Goal: Transaction & Acquisition: Purchase product/service

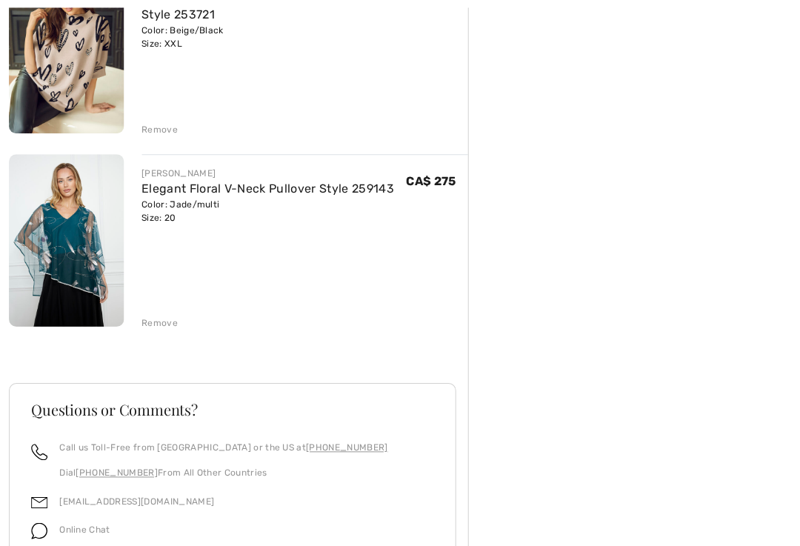
scroll to position [1778, 0]
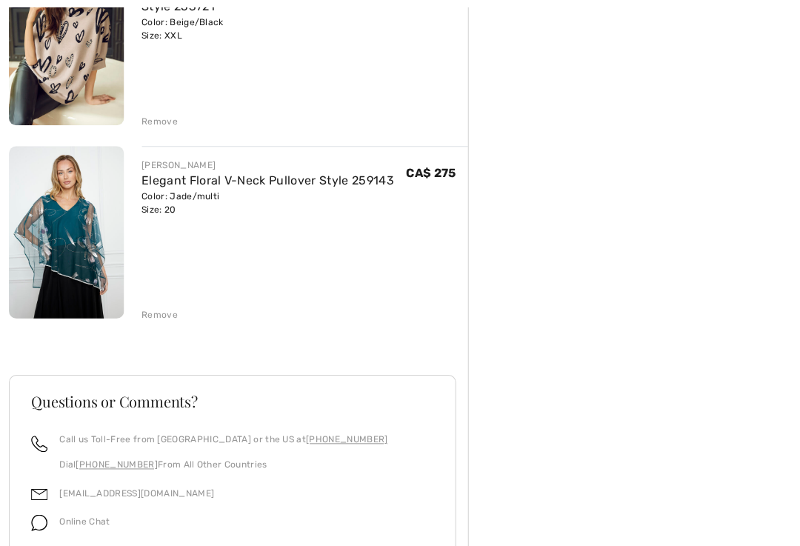
click at [156, 305] on div "Remove" at bounding box center [304, 312] width 326 height 16
click at [161, 305] on div "Remove" at bounding box center [304, 312] width 326 height 16
click at [152, 308] on div "Remove" at bounding box center [159, 313] width 36 height 13
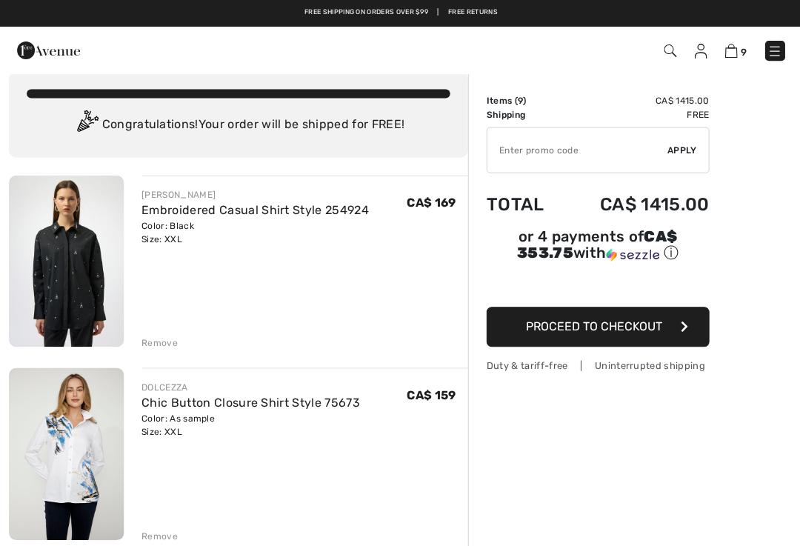
scroll to position [0, 0]
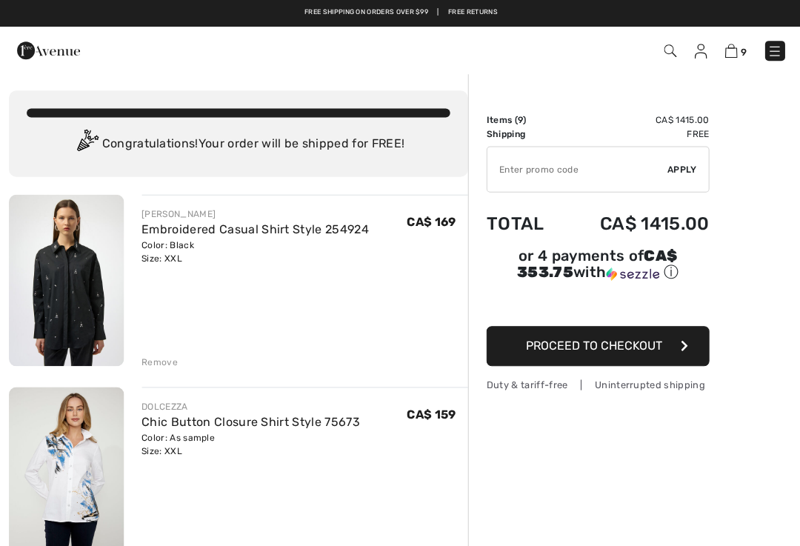
click at [46, 284] on img at bounding box center [66, 279] width 115 height 171
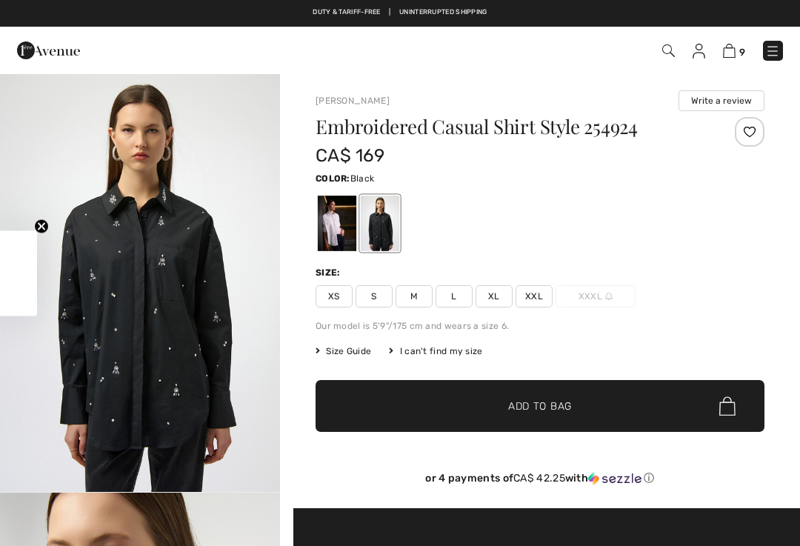
checkbox input "true"
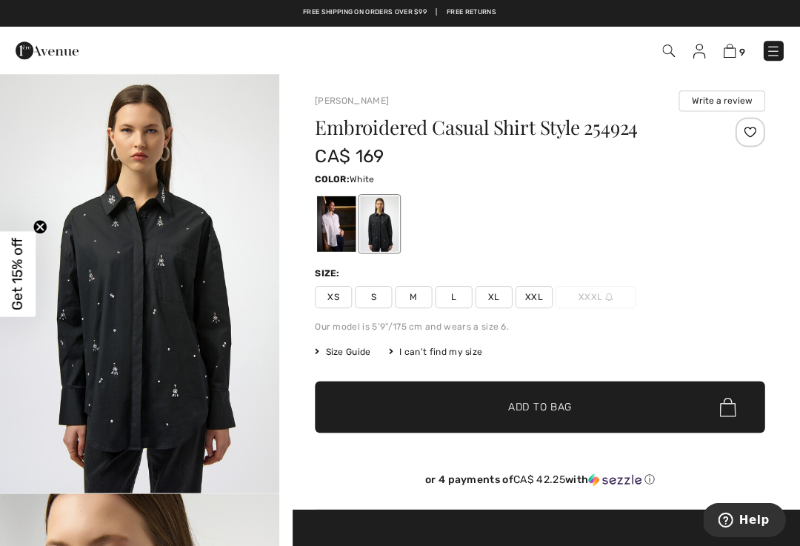
click at [335, 218] on div at bounding box center [337, 223] width 39 height 56
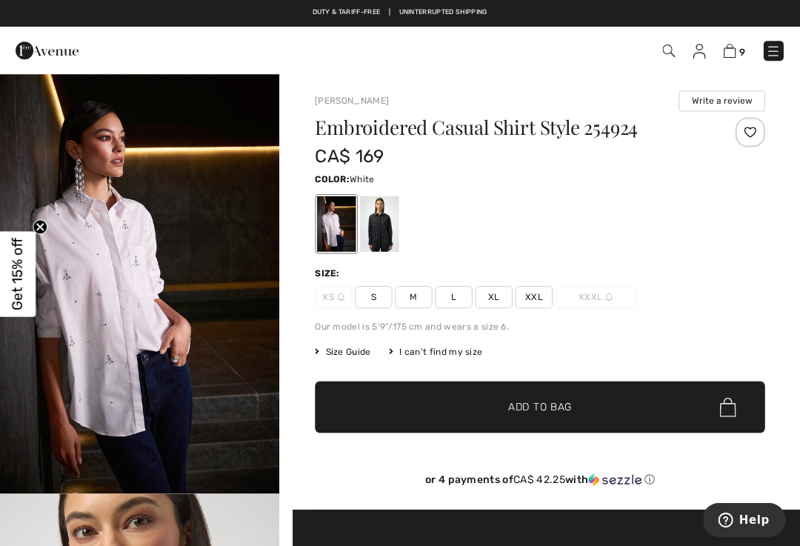
click at [723, 36] on div "9 Checkout" at bounding box center [564, 51] width 460 height 30
click at [733, 47] on img at bounding box center [729, 51] width 13 height 14
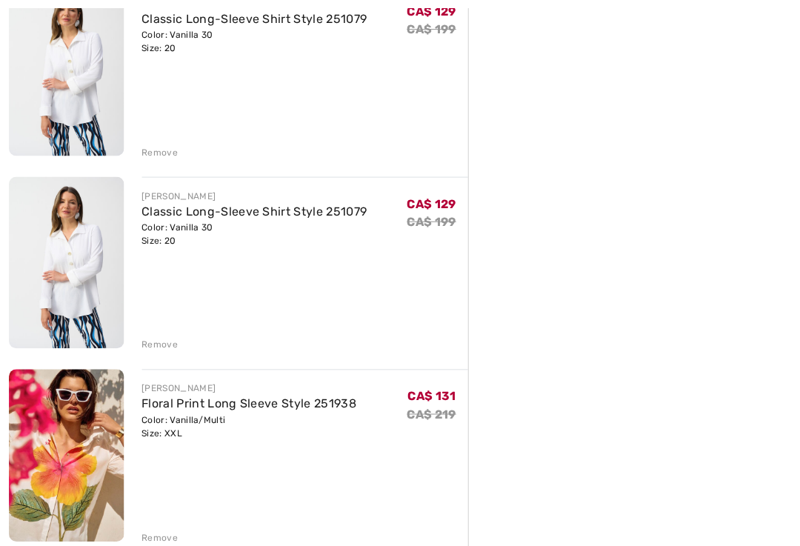
scroll to position [803, 0]
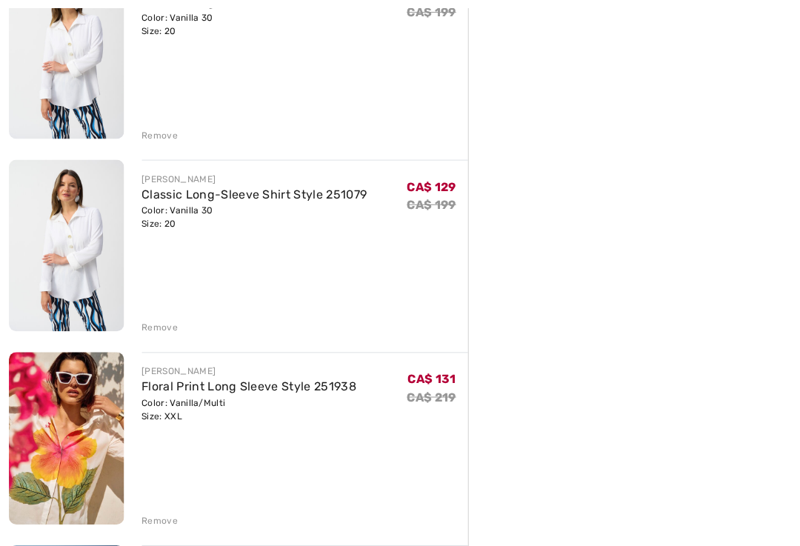
click at [148, 320] on div "Remove" at bounding box center [159, 326] width 36 height 13
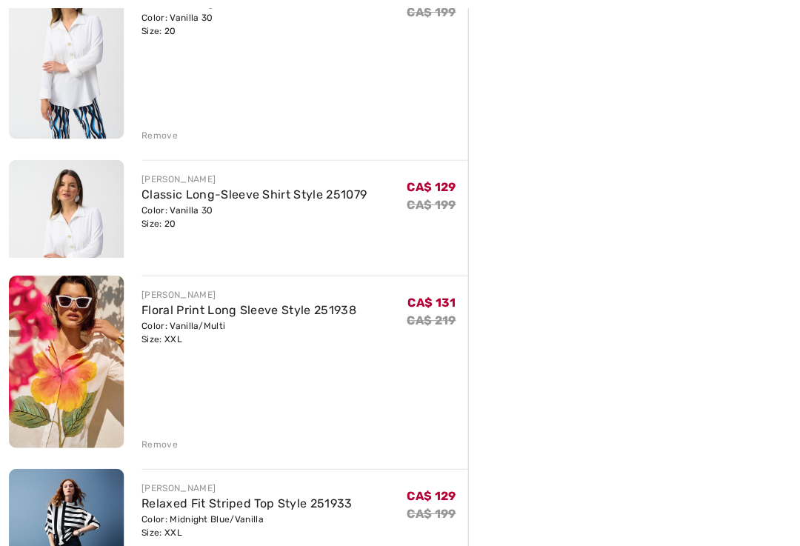
click at [157, 323] on div "JOSEPH RIBKOFF Floral Print Long Sleeve Style 251938 Color: Vanilla/Multi Size:…" at bounding box center [304, 362] width 326 height 175
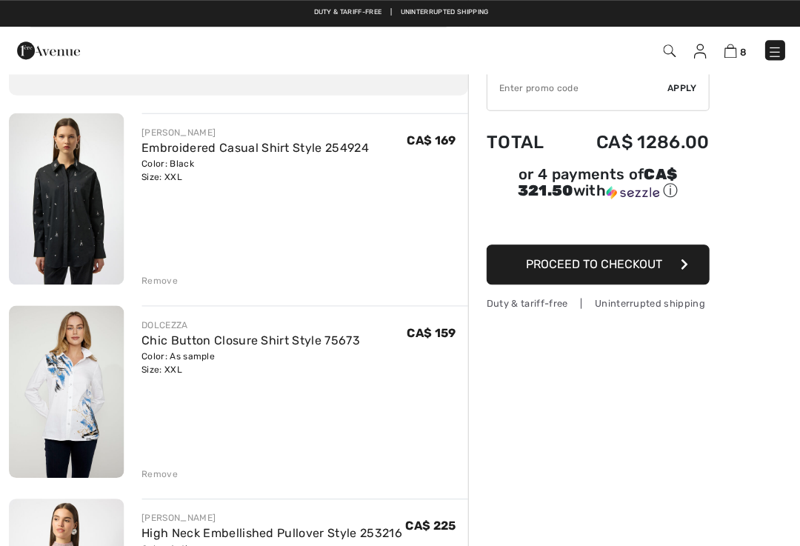
scroll to position [0, 0]
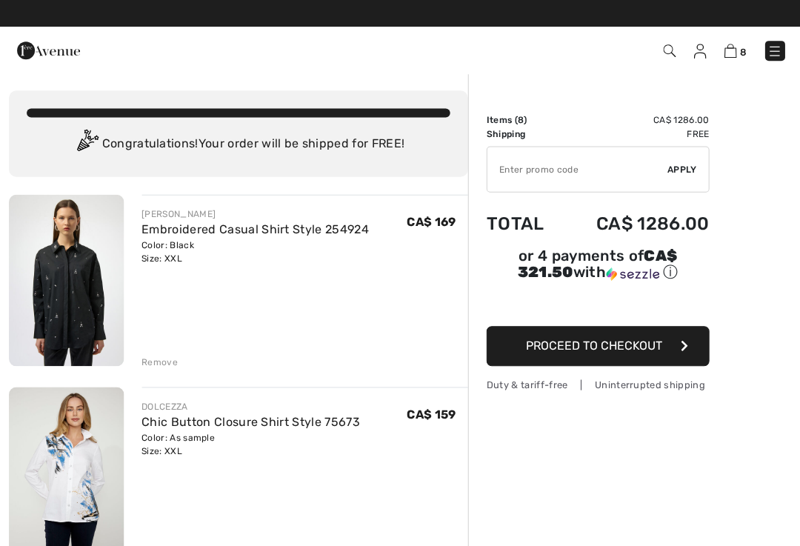
click at [154, 358] on div "Remove" at bounding box center [159, 361] width 36 height 13
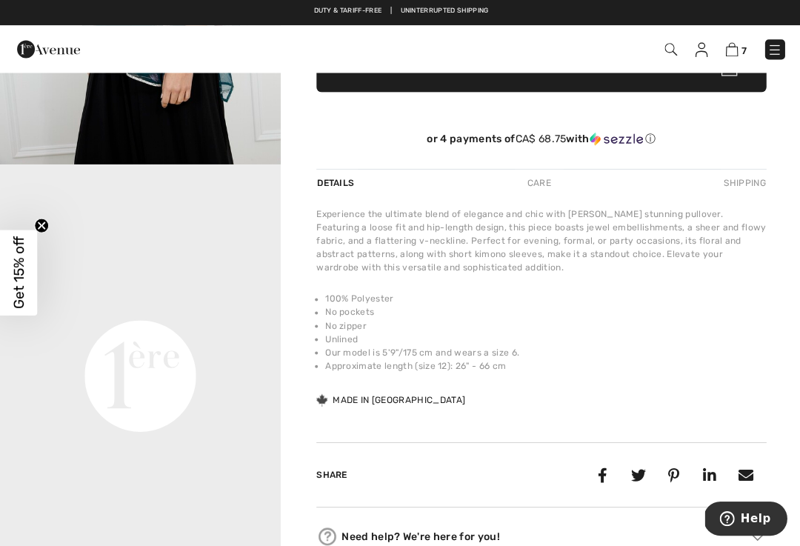
scroll to position [466, 0]
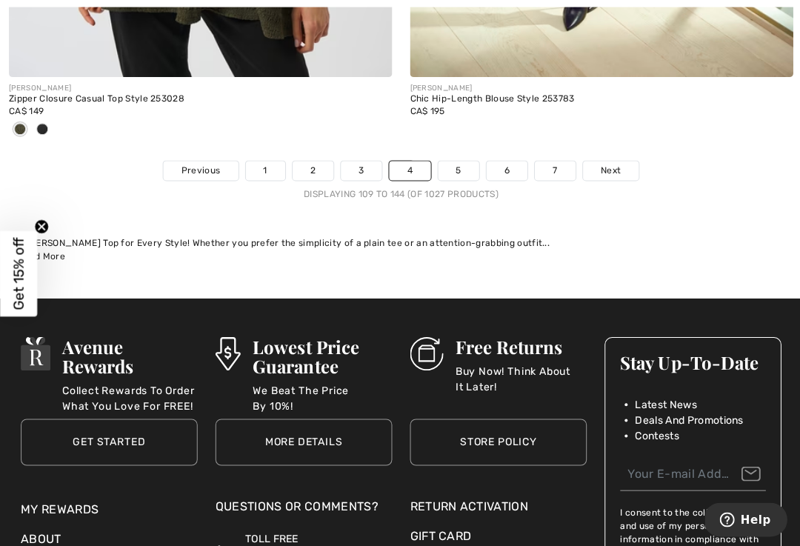
scroll to position [11911, 0]
click at [461, 161] on link "5" at bounding box center [457, 170] width 41 height 19
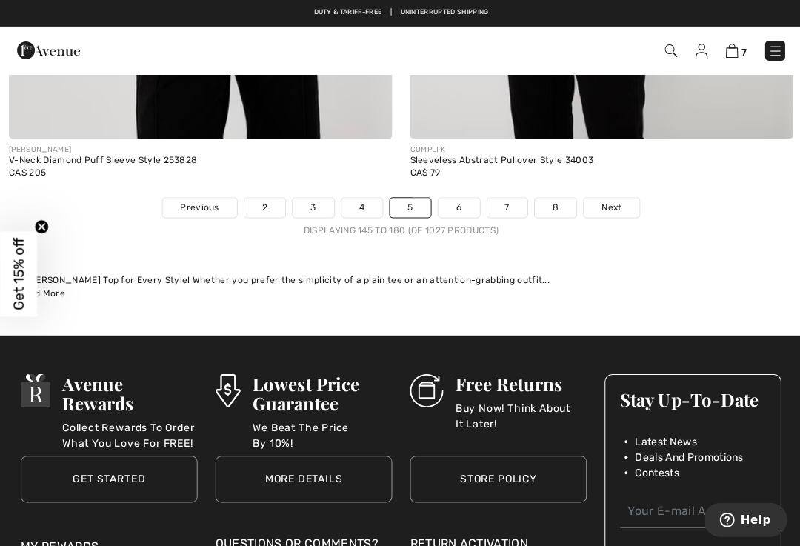
scroll to position [11752, 0]
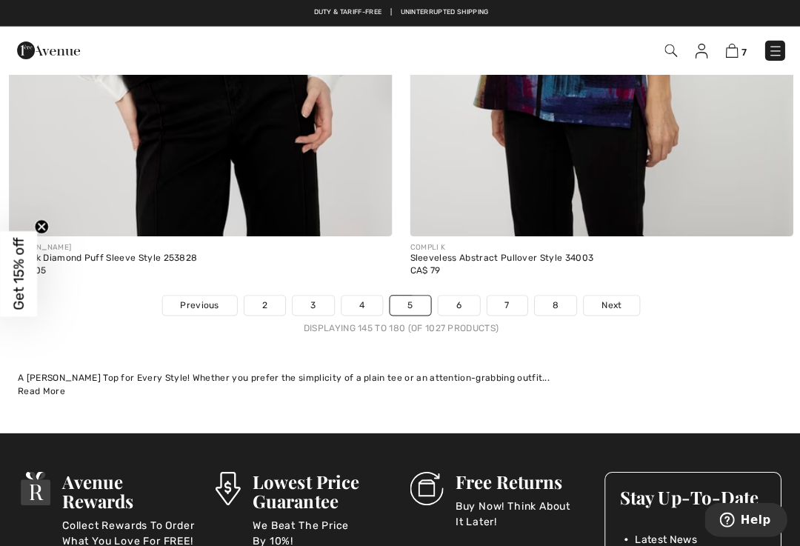
click at [459, 295] on link "6" at bounding box center [457, 304] width 41 height 19
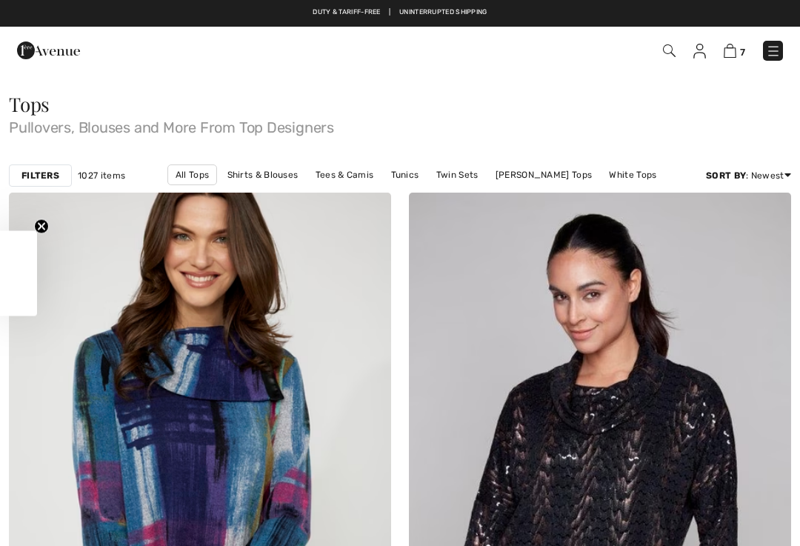
checkbox input "true"
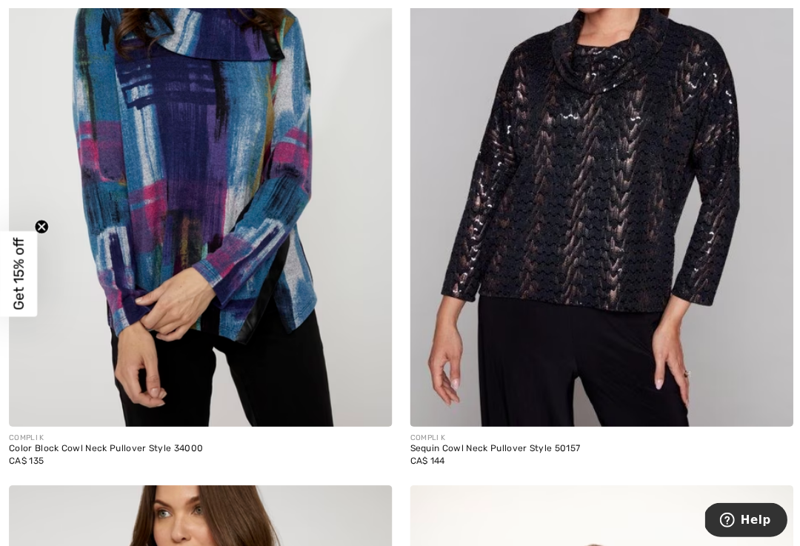
scroll to position [341, 0]
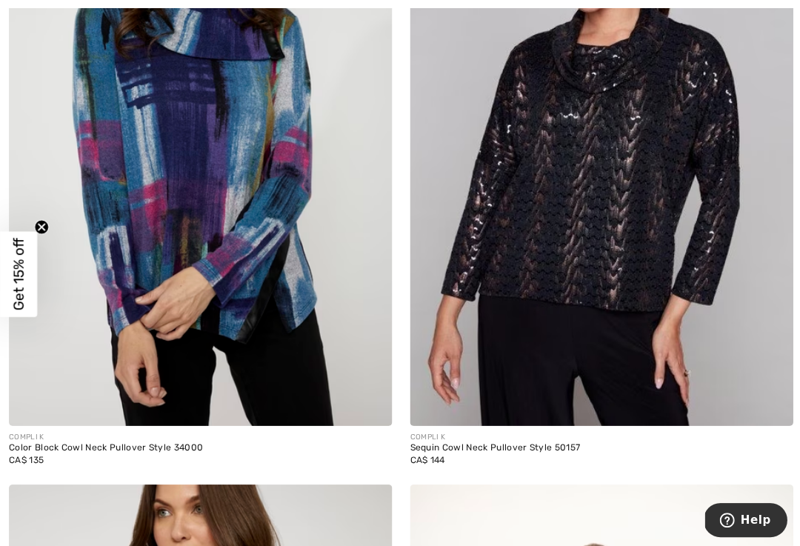
click at [196, 132] on img at bounding box center [200, 137] width 382 height 573
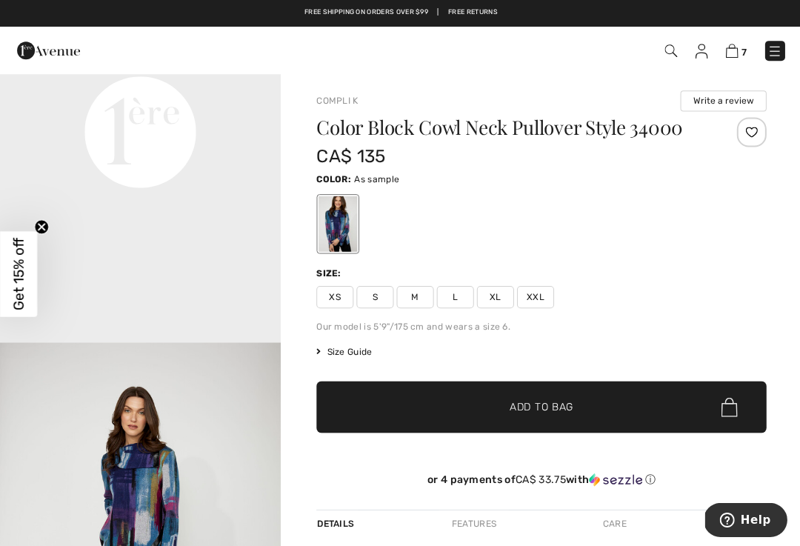
click at [534, 288] on span "XXL" at bounding box center [533, 296] width 37 height 22
click at [527, 402] on span "Add to Bag" at bounding box center [540, 406] width 64 height 16
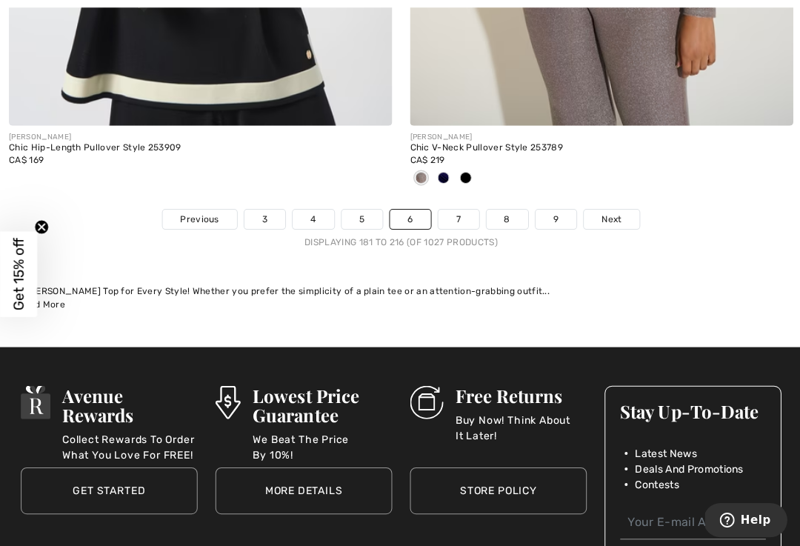
scroll to position [11765, 0]
click at [458, 209] on link "7" at bounding box center [457, 218] width 40 height 19
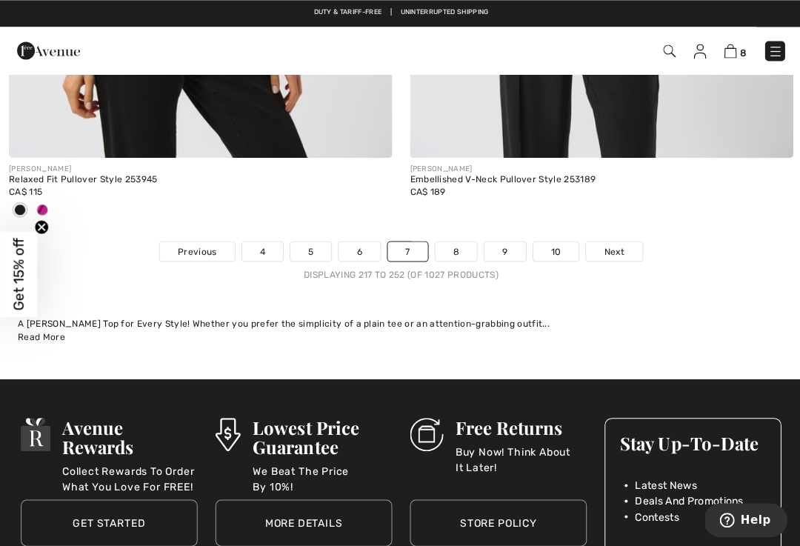
scroll to position [11815, 0]
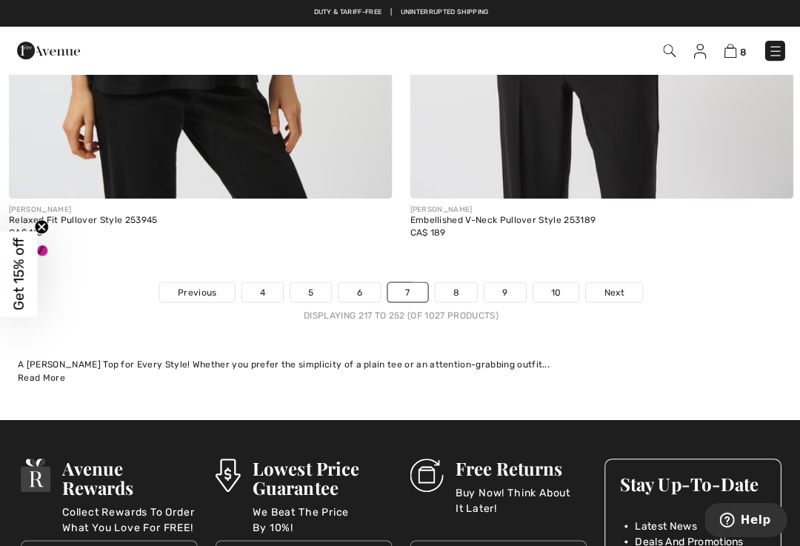
click at [455, 281] on link "8" at bounding box center [454, 290] width 41 height 19
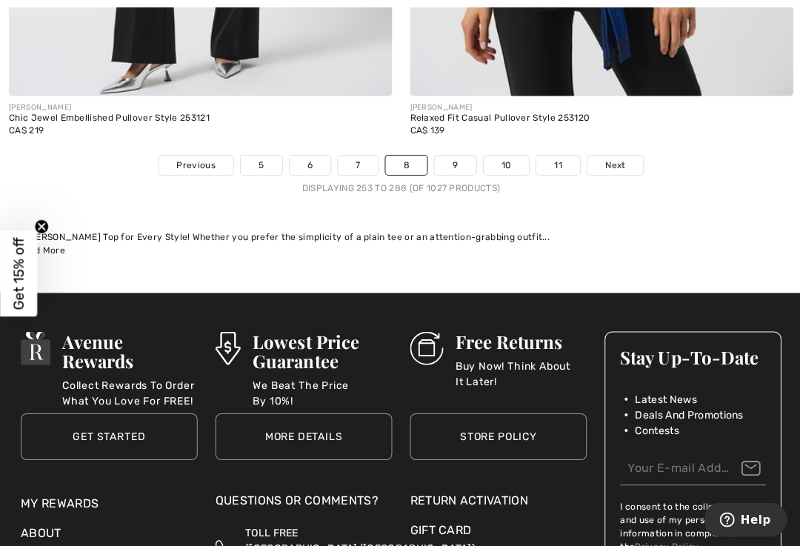
scroll to position [11794, 0]
click at [460, 155] on link "9" at bounding box center [453, 164] width 41 height 19
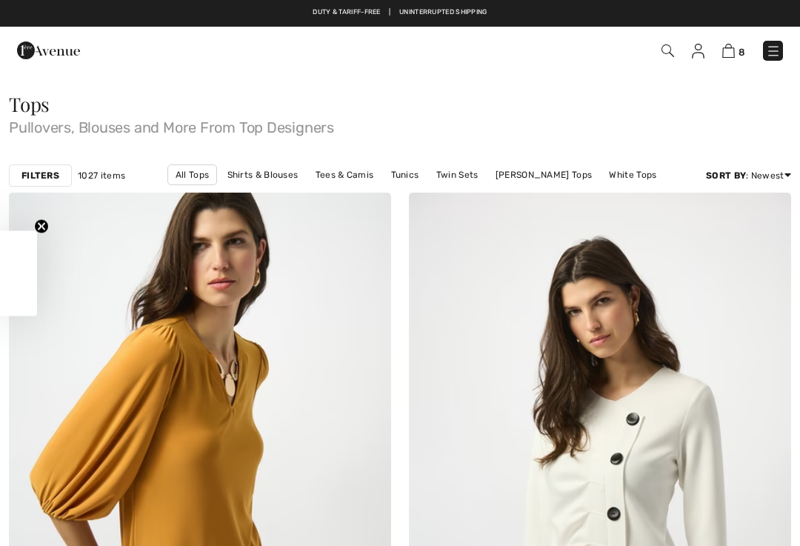
checkbox input "true"
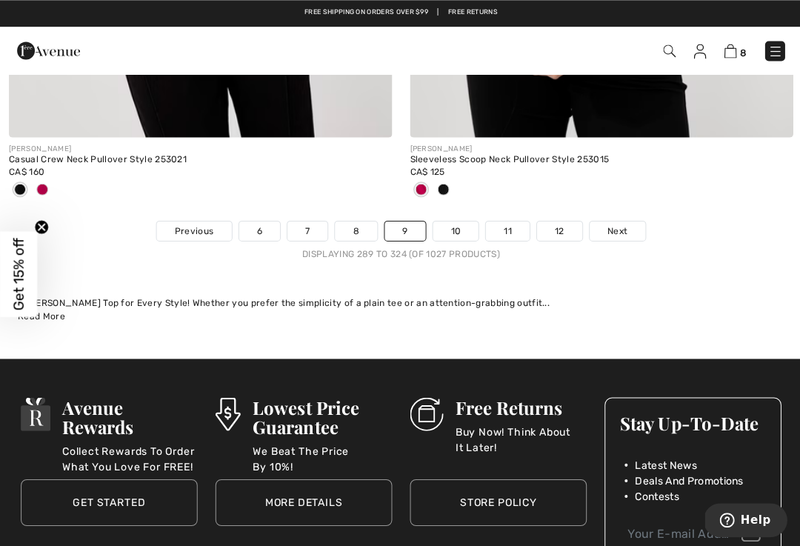
scroll to position [11729, 0]
click at [458, 221] on link "10" at bounding box center [455, 230] width 46 height 19
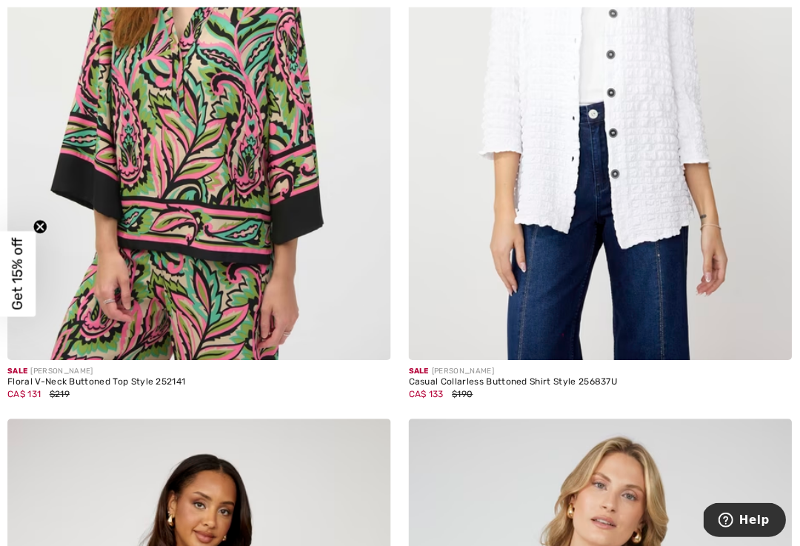
scroll to position [10290, 0]
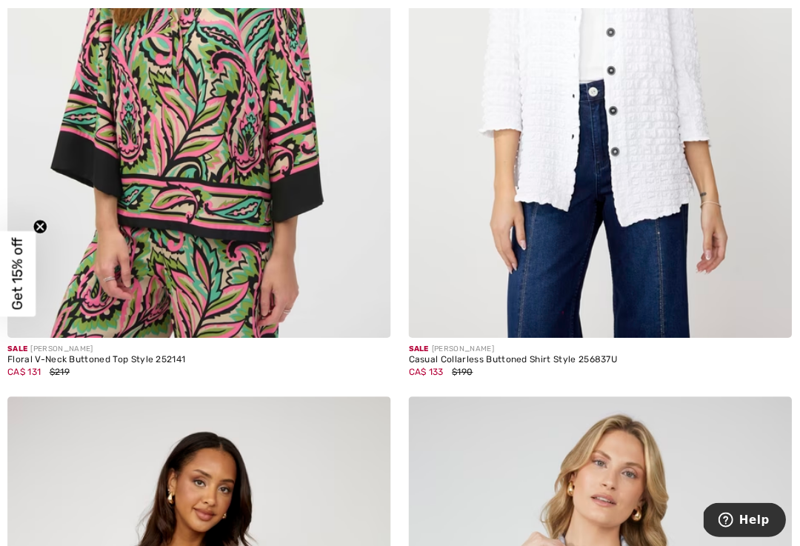
click at [549, 134] on img at bounding box center [600, 50] width 382 height 573
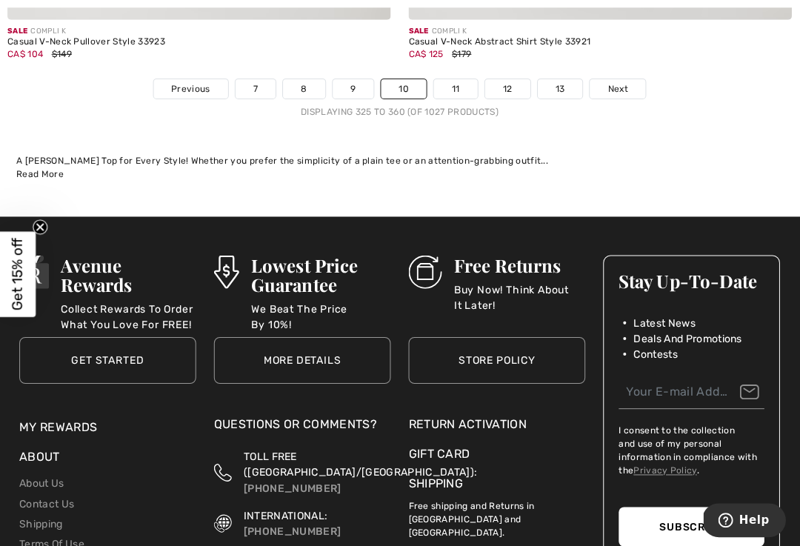
scroll to position [11870, 0]
click at [455, 79] on link "11" at bounding box center [456, 88] width 44 height 19
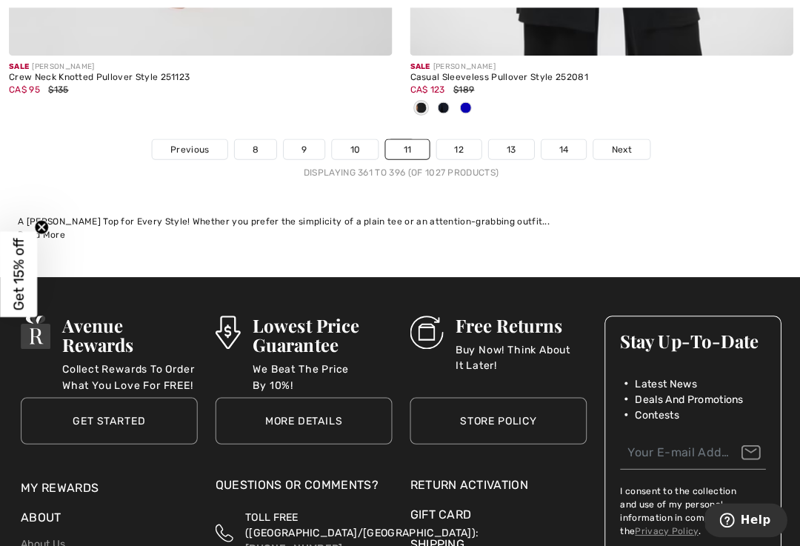
scroll to position [11981, 0]
click at [461, 139] on link "12" at bounding box center [457, 148] width 45 height 19
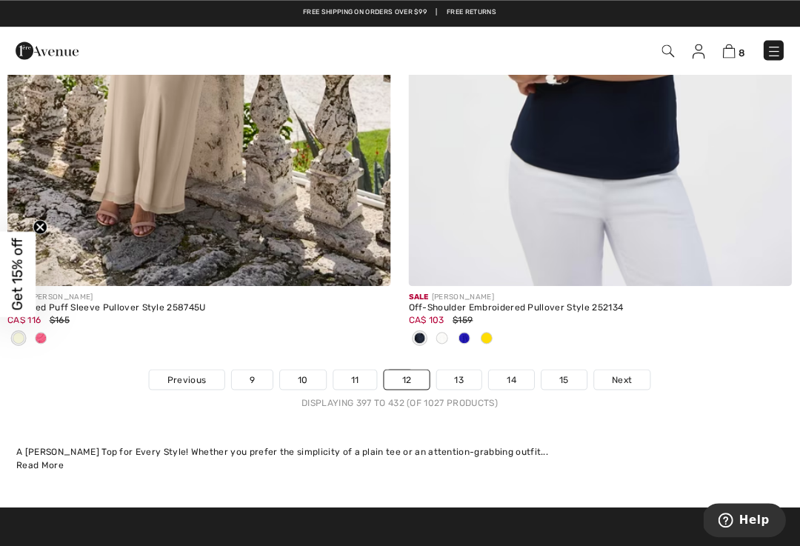
scroll to position [11727, 0]
click at [453, 369] on link "13" at bounding box center [459, 378] width 45 height 19
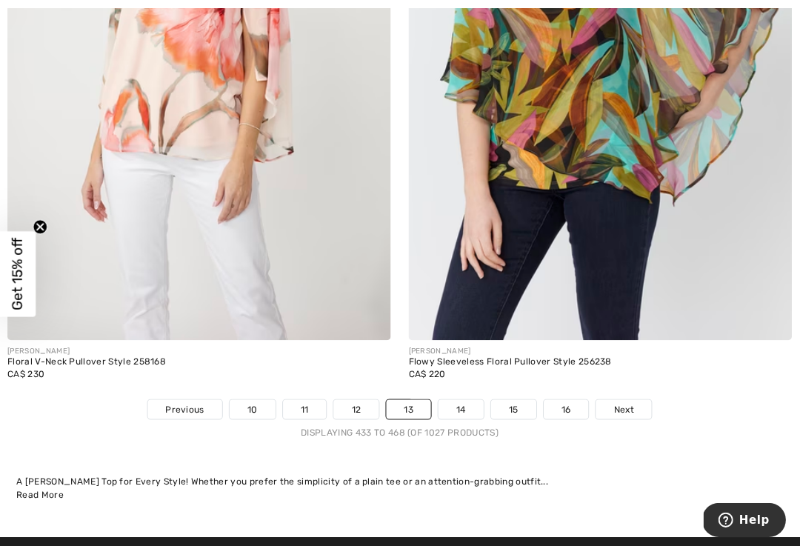
scroll to position [11703, 0]
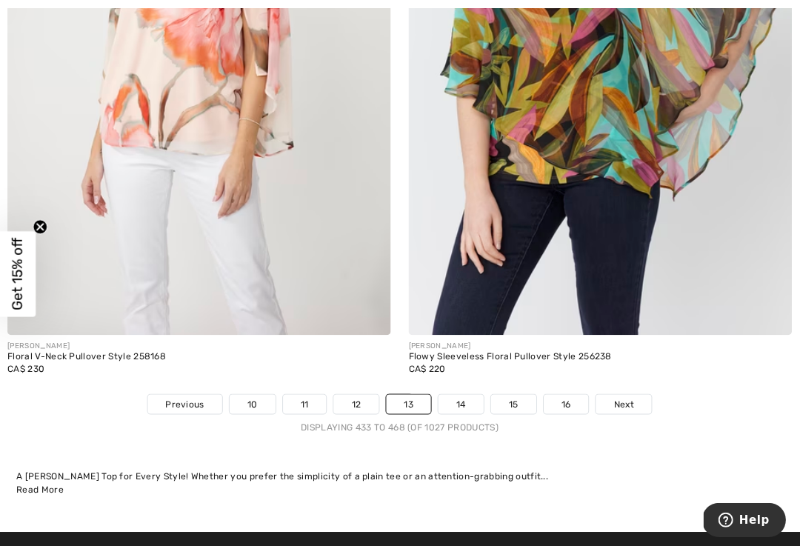
click at [458, 393] on link "14" at bounding box center [460, 402] width 45 height 19
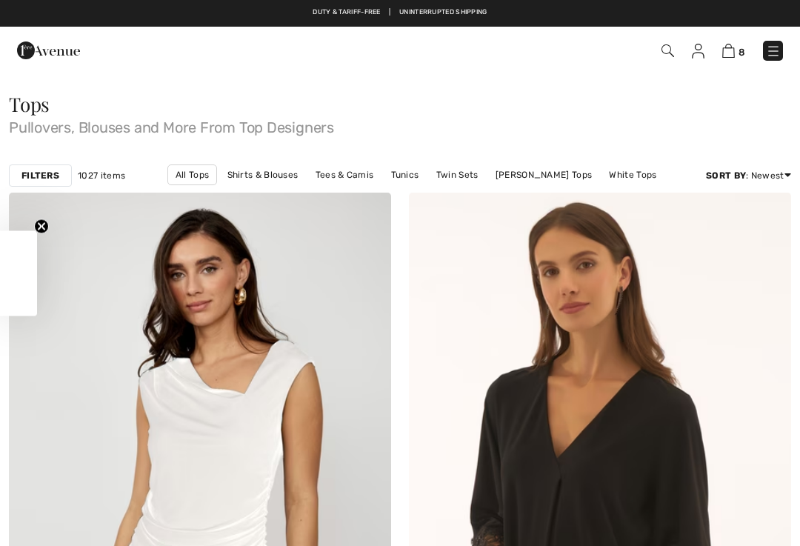
checkbox input "true"
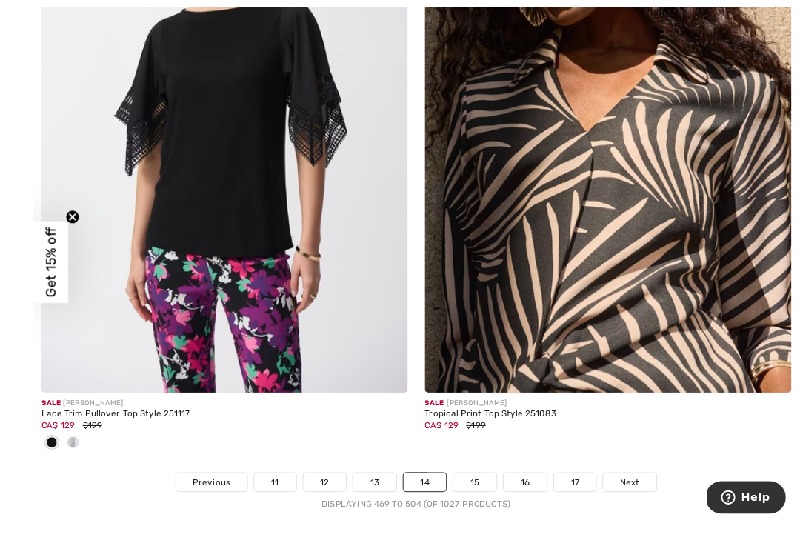
scroll to position [11625, 0]
